Goal: Browse casually: Explore the website without a specific task or goal

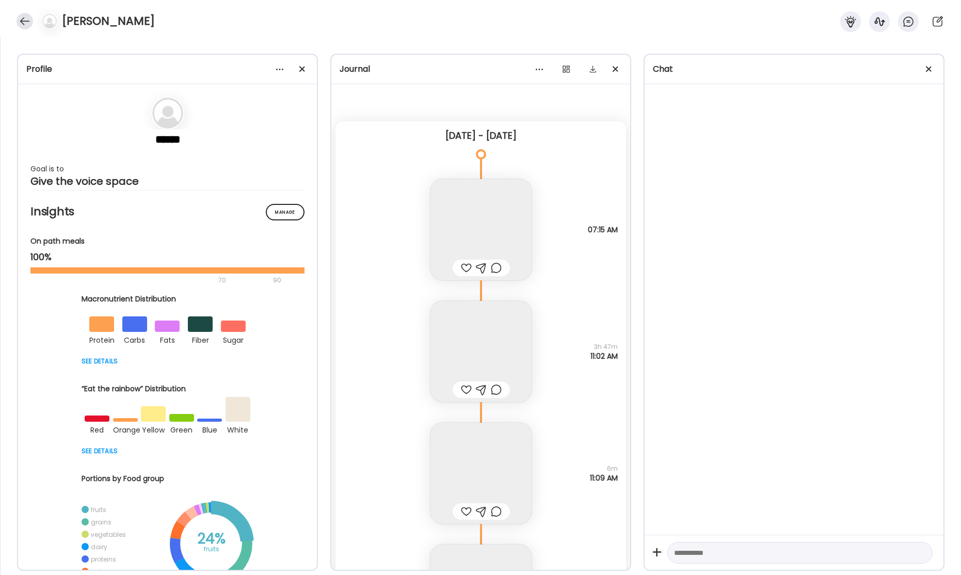
scroll to position [39091, 0]
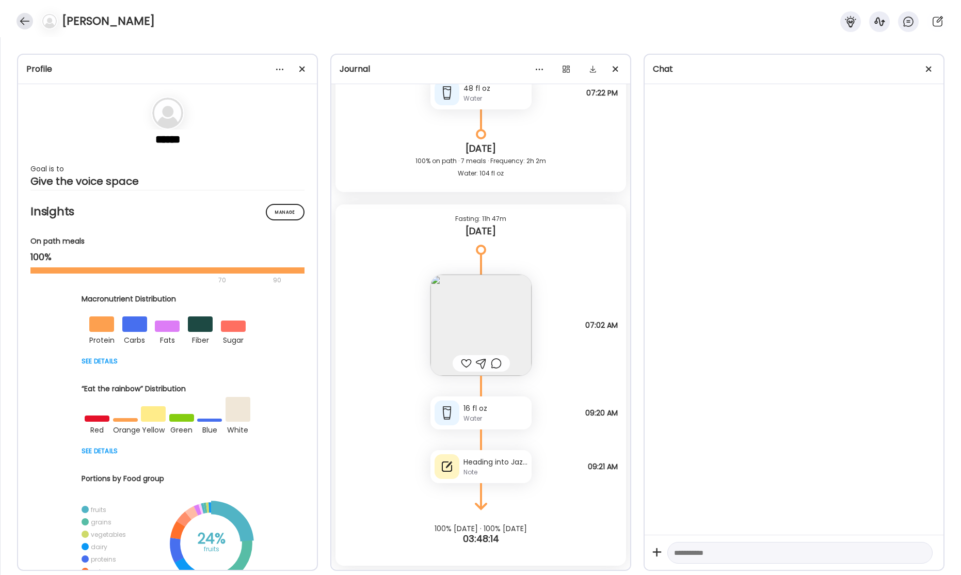
drag, startPoint x: 23, startPoint y: 22, endPoint x: 188, endPoint y: 97, distance: 181.7
click at [24, 22] on div at bounding box center [25, 21] width 17 height 17
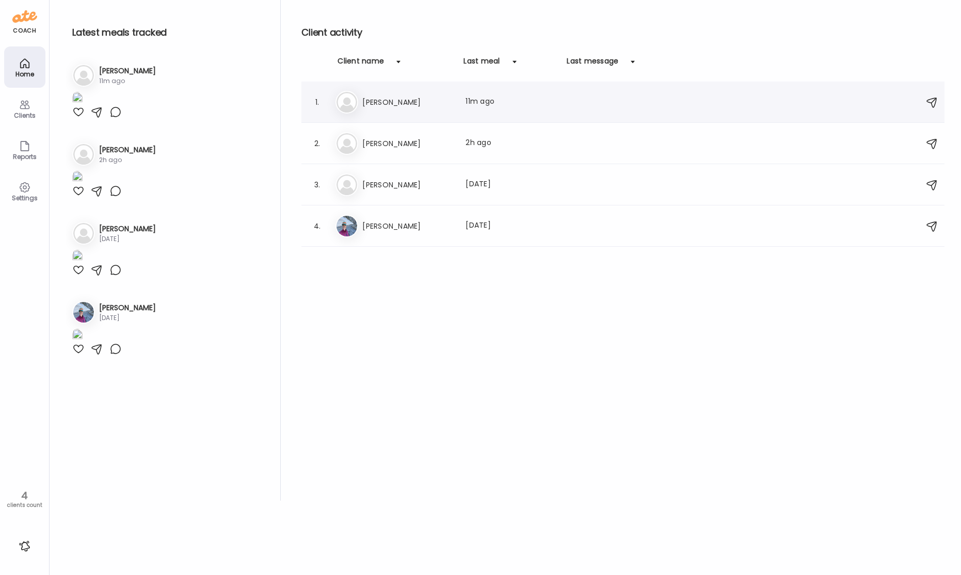
click at [417, 112] on div "El [PERSON_NAME] Last meal: 11m ago" at bounding box center [625, 102] width 578 height 23
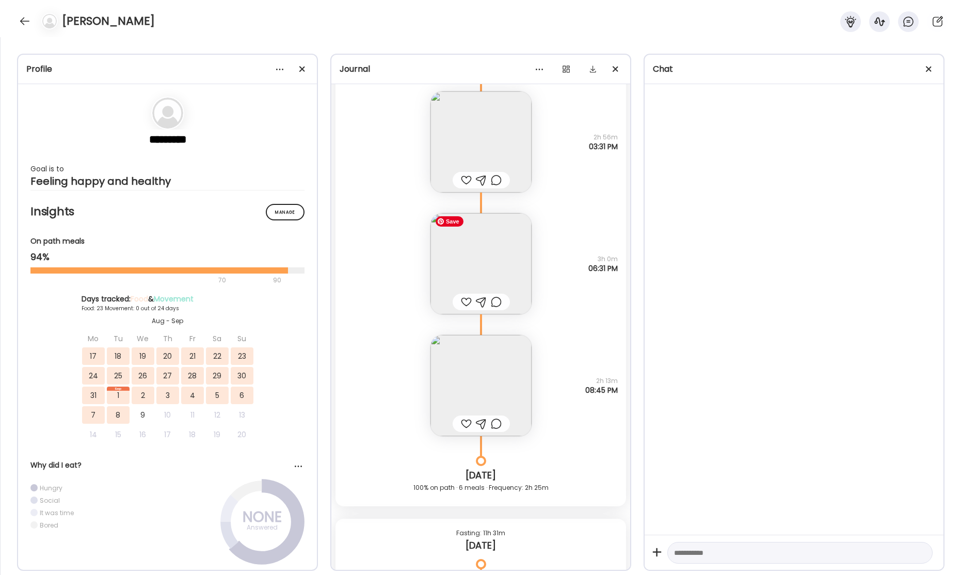
scroll to position [28800, 0]
click at [504, 260] on img at bounding box center [481, 261] width 101 height 101
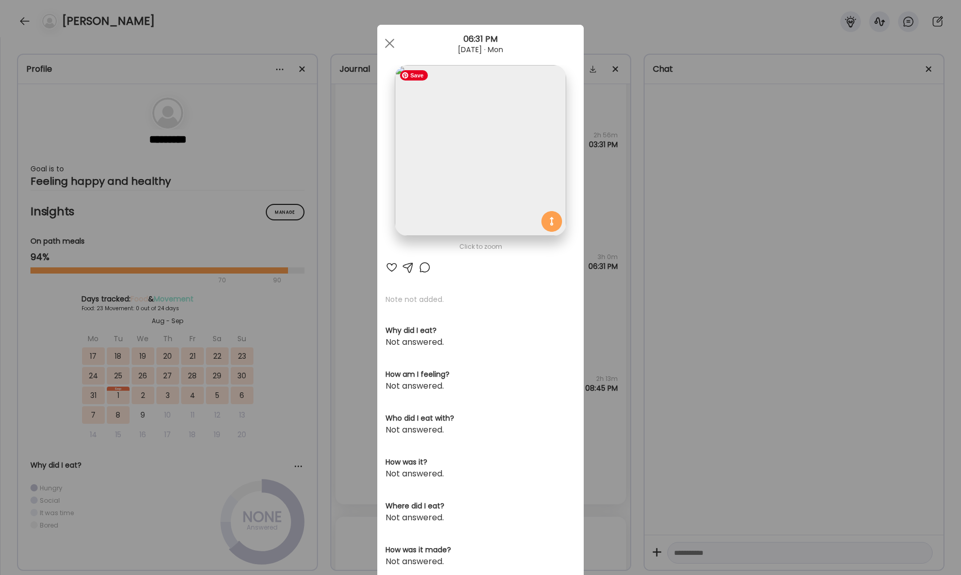
click at [503, 184] on img at bounding box center [480, 150] width 171 height 171
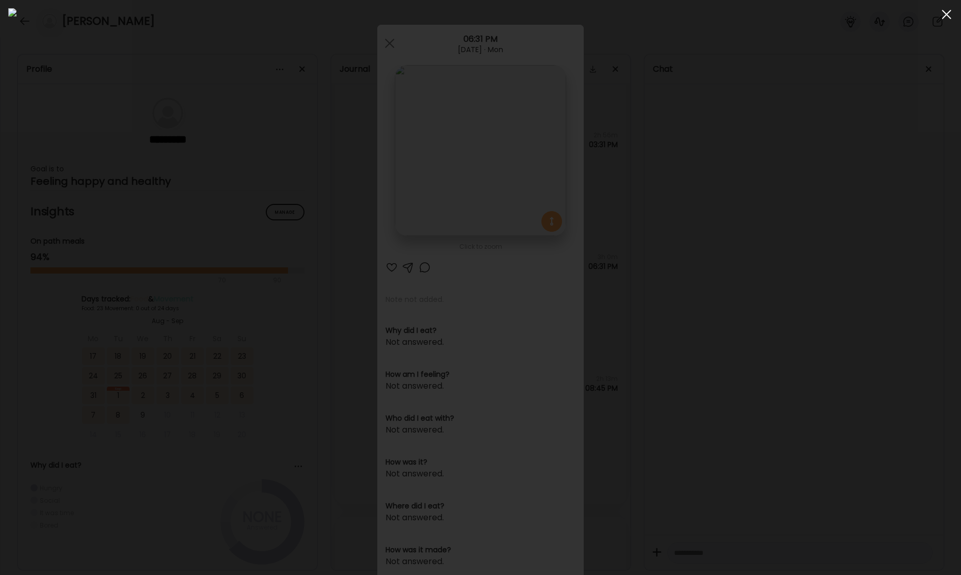
click at [950, 12] on div at bounding box center [947, 14] width 21 height 21
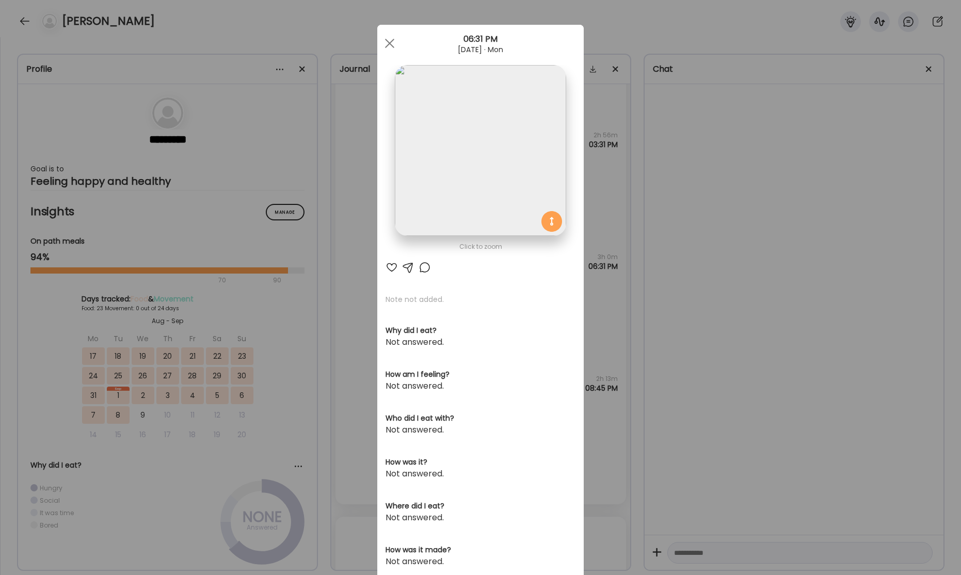
click at [391, 45] on span at bounding box center [389, 43] width 9 height 9
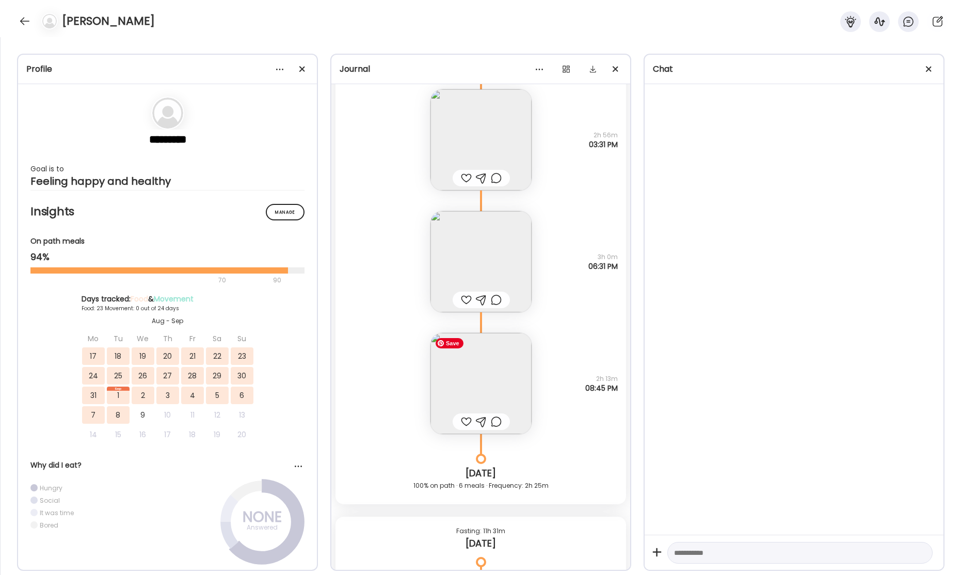
click at [499, 363] on img at bounding box center [481, 383] width 101 height 101
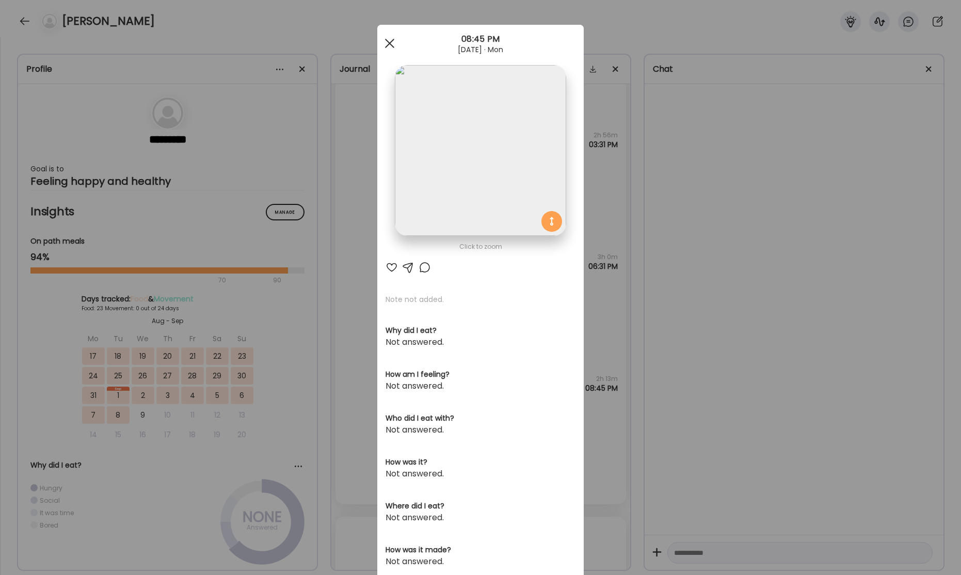
drag, startPoint x: 391, startPoint y: 43, endPoint x: 397, endPoint y: 69, distance: 26.6
click at [391, 43] on div at bounding box center [390, 43] width 21 height 21
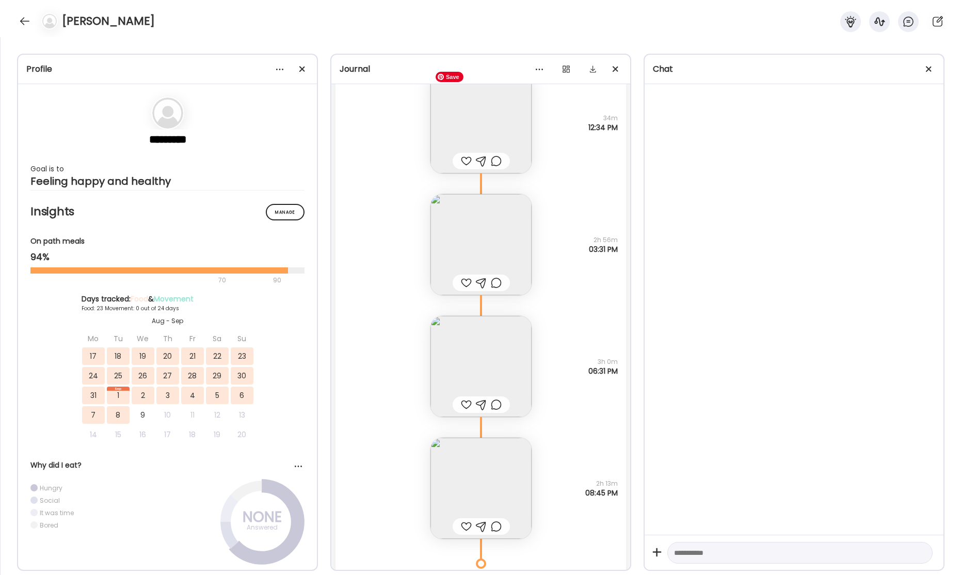
scroll to position [28739, 0]
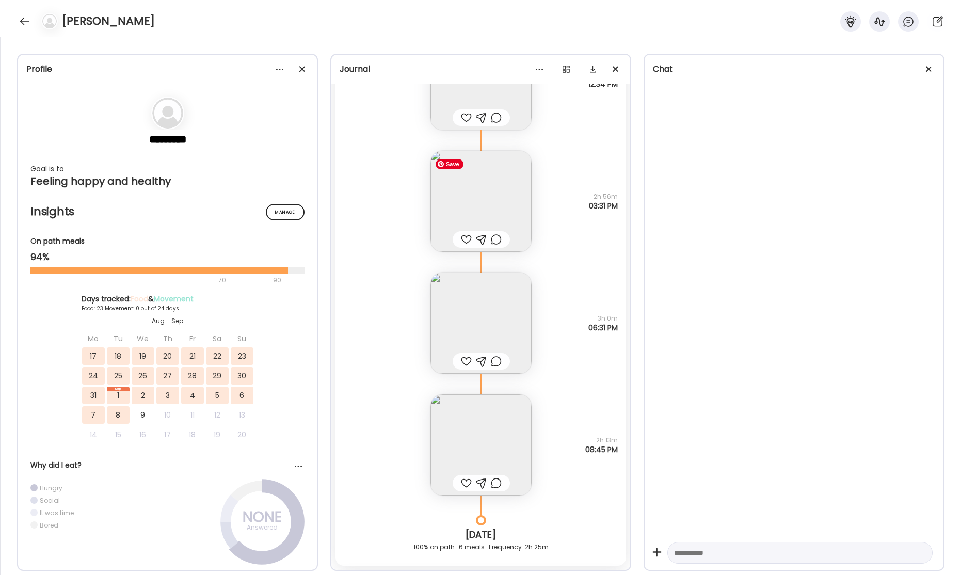
click at [493, 190] on img at bounding box center [481, 201] width 101 height 101
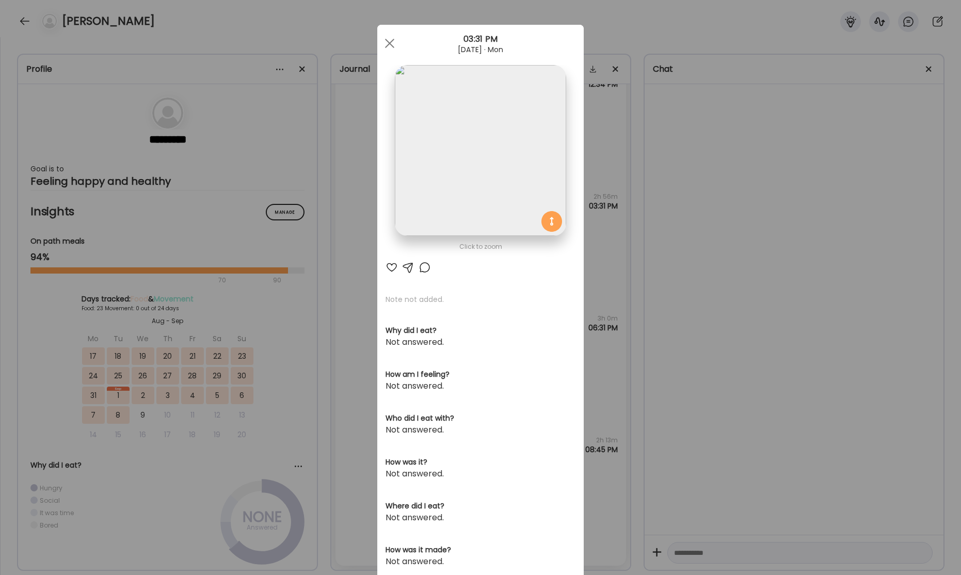
click at [494, 170] on img at bounding box center [480, 150] width 171 height 171
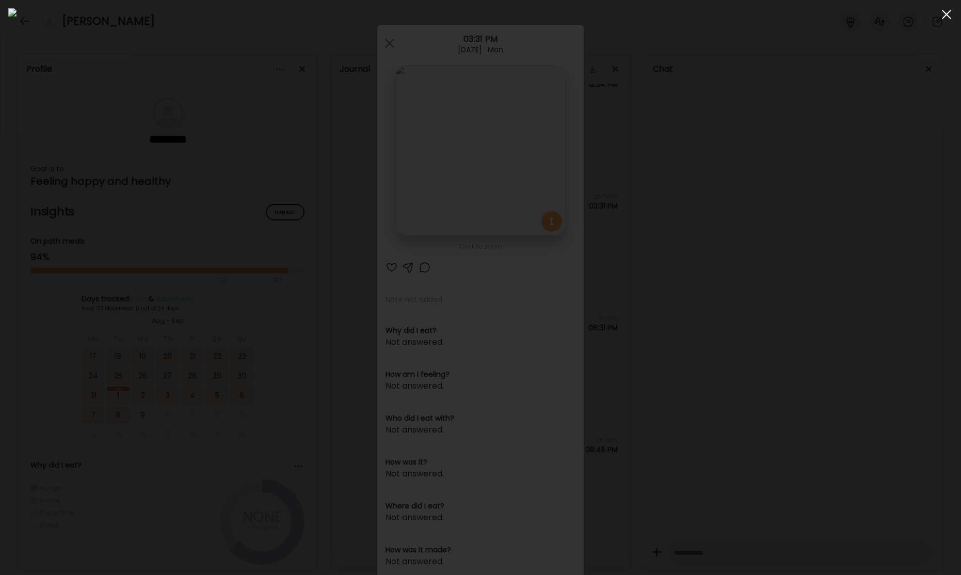
click at [945, 17] on div at bounding box center [947, 14] width 21 height 21
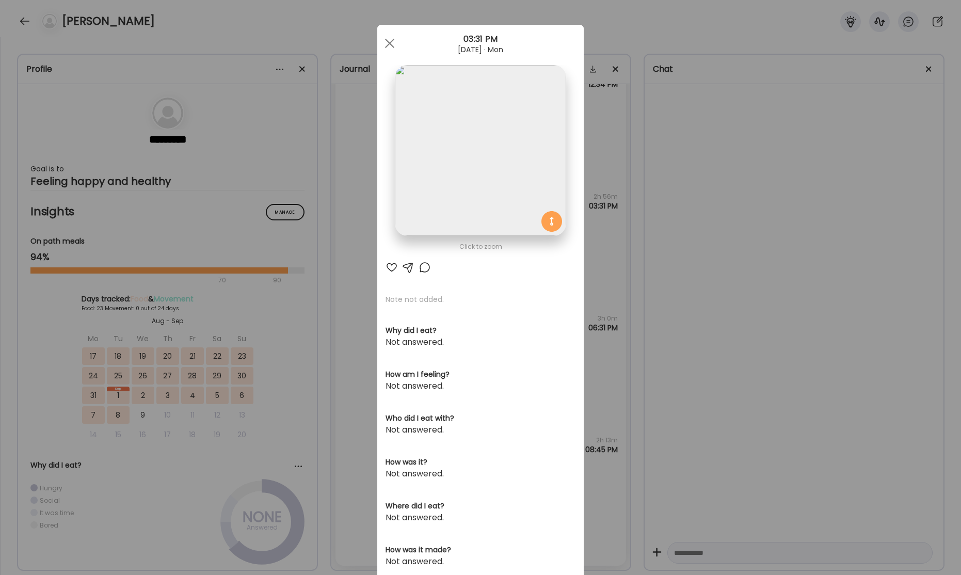
click at [389, 46] on div at bounding box center [390, 43] width 21 height 21
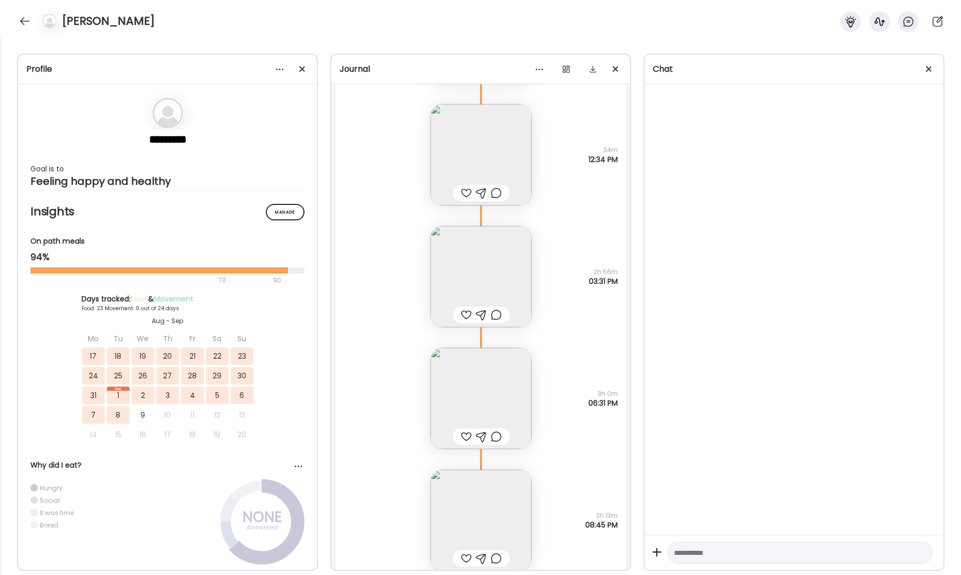
scroll to position [28543, 0]
click at [489, 275] on img at bounding box center [481, 274] width 101 height 101
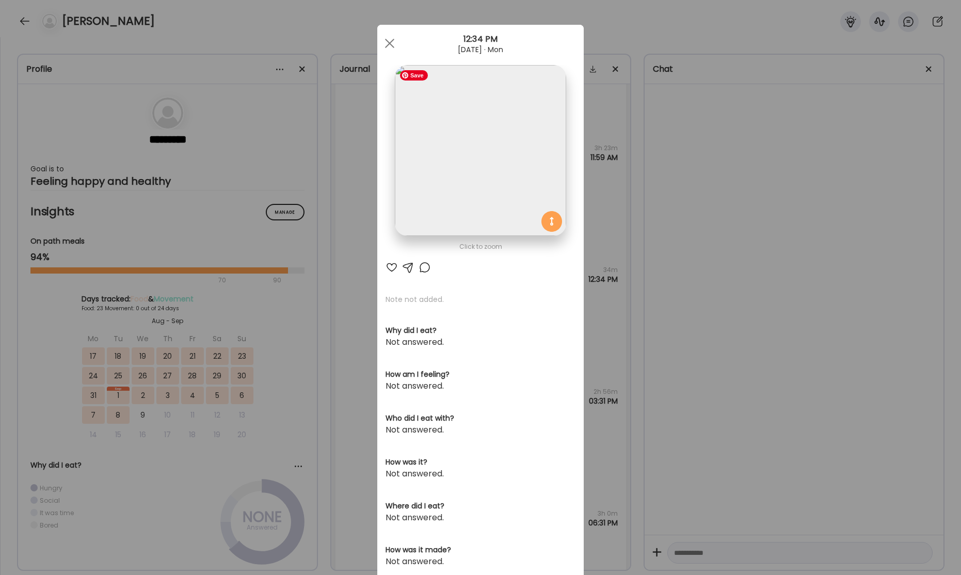
click at [512, 188] on img at bounding box center [480, 150] width 171 height 171
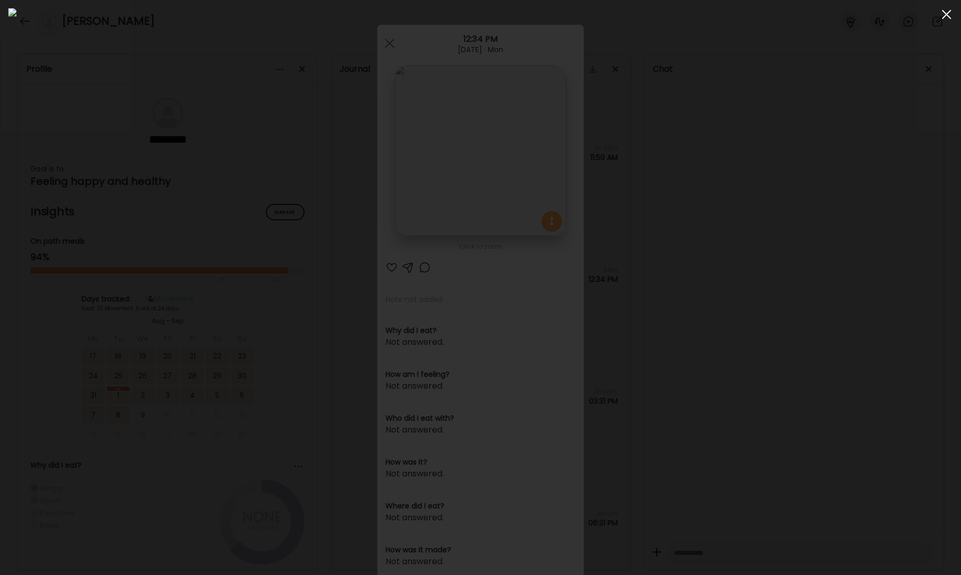
click at [945, 17] on div at bounding box center [947, 14] width 21 height 21
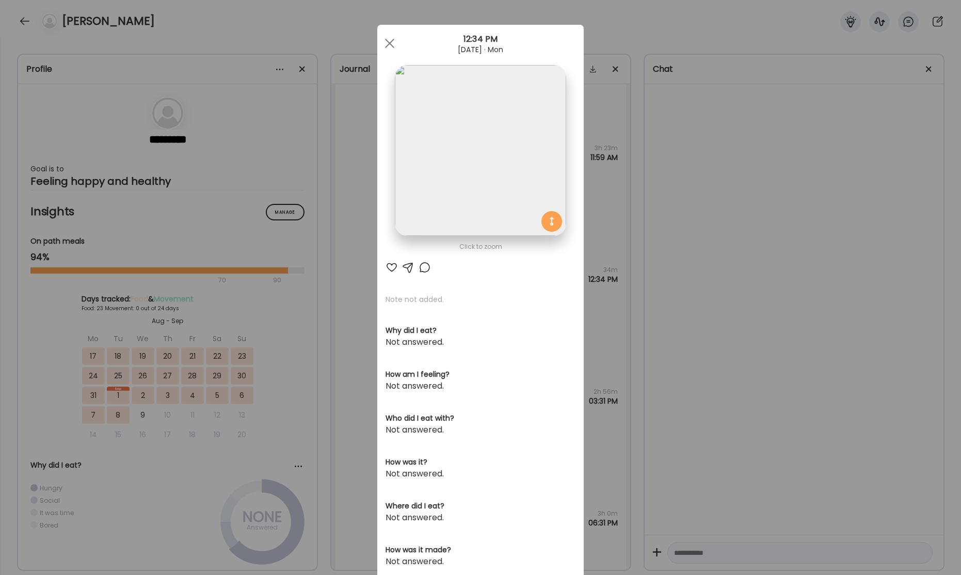
click at [388, 43] on div at bounding box center [390, 43] width 21 height 21
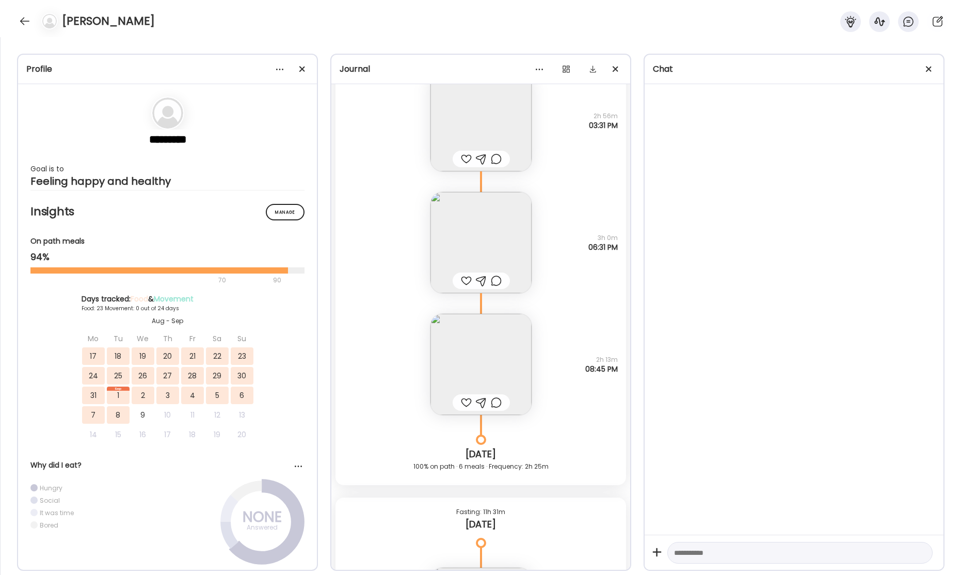
scroll to position [29005, 0]
